Goal: Task Accomplishment & Management: Use online tool/utility

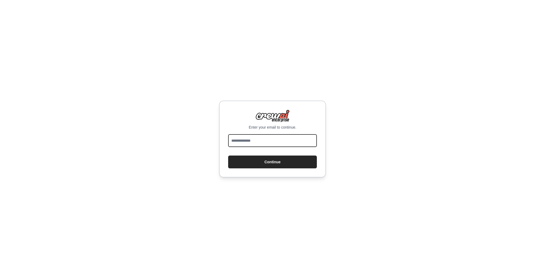
click at [257, 142] on input "email" at bounding box center [272, 140] width 89 height 13
type input "**********"
click at [267, 165] on button "Continue" at bounding box center [272, 162] width 89 height 13
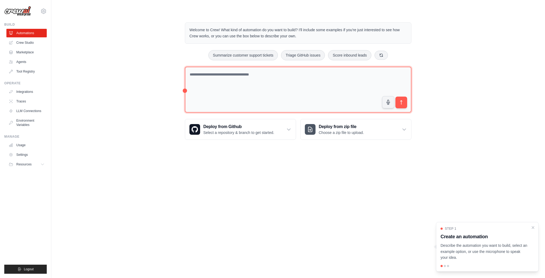
click at [266, 71] on textarea at bounding box center [298, 90] width 227 height 46
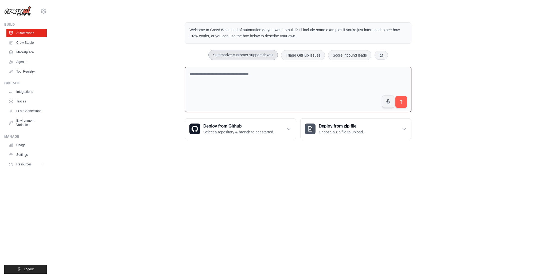
click at [265, 55] on button "Summarize customer support tickets" at bounding box center [242, 55] width 69 height 10
type textarea "**********"
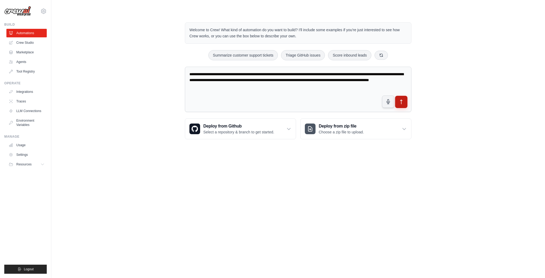
click at [403, 104] on icon "submit" at bounding box center [402, 102] width 6 height 6
click at [403, 100] on icon "submit" at bounding box center [402, 102] width 6 height 6
click at [249, 158] on body "vikmsys@gmail.com Settings Build Automations Crew Studio" at bounding box center [272, 139] width 545 height 278
click at [25, 100] on link "Traces" at bounding box center [27, 101] width 40 height 9
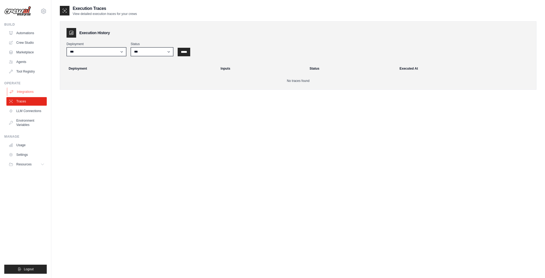
click at [24, 93] on link "Integrations" at bounding box center [27, 92] width 40 height 9
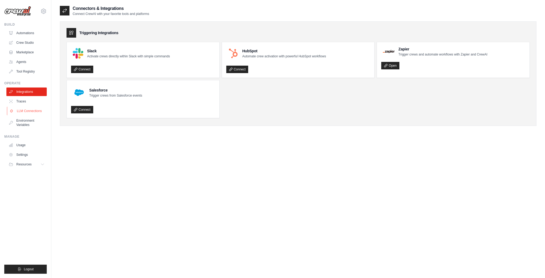
click at [26, 110] on link "LLM Connections" at bounding box center [27, 111] width 40 height 9
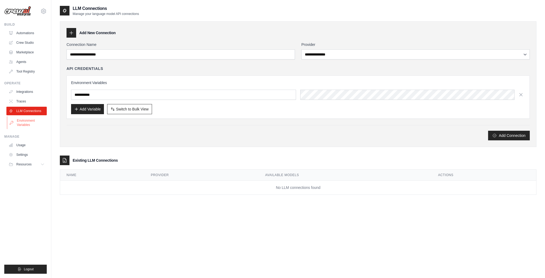
click at [28, 121] on link "Environment Variables" at bounding box center [27, 122] width 40 height 13
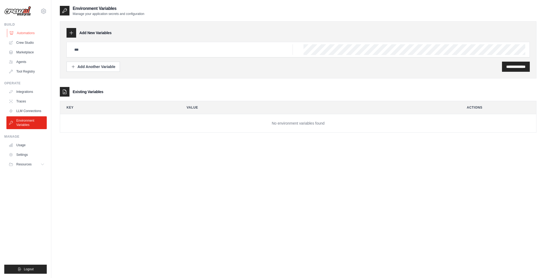
click at [26, 33] on link "Automations" at bounding box center [27, 33] width 40 height 9
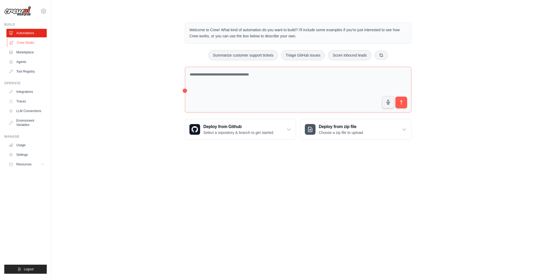
click at [27, 44] on link "Crew Studio" at bounding box center [27, 42] width 40 height 9
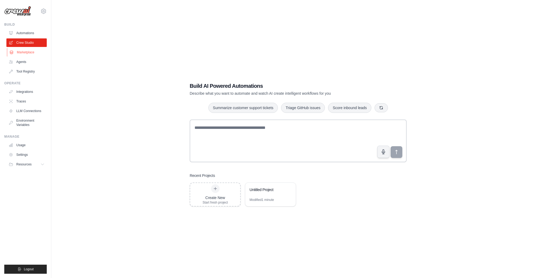
click at [24, 51] on link "Marketplace" at bounding box center [27, 52] width 40 height 9
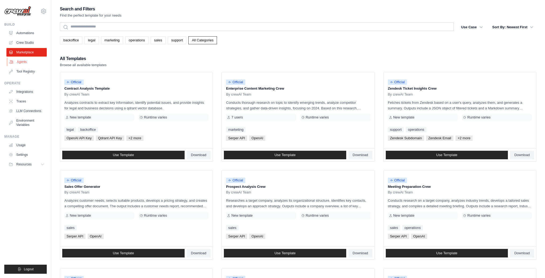
click at [21, 60] on link "Agents" at bounding box center [27, 62] width 40 height 9
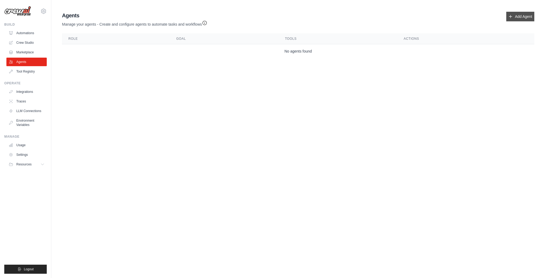
click at [524, 18] on link "Add Agent" at bounding box center [520, 17] width 28 height 10
